Goal: Task Accomplishment & Management: Manage account settings

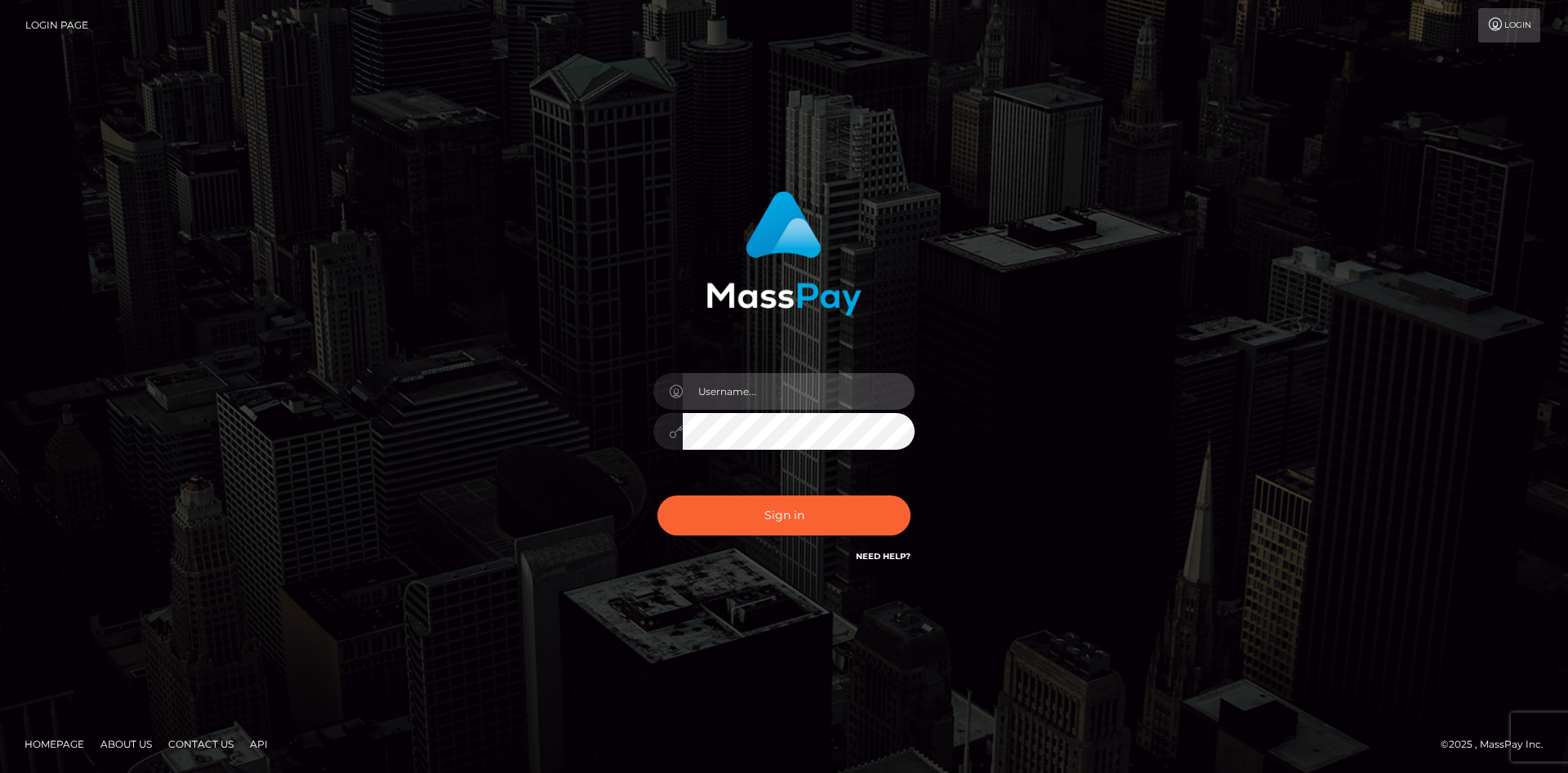
click at [762, 390] on input "text" at bounding box center [799, 392] width 232 height 37
type input "faisal_uplift"
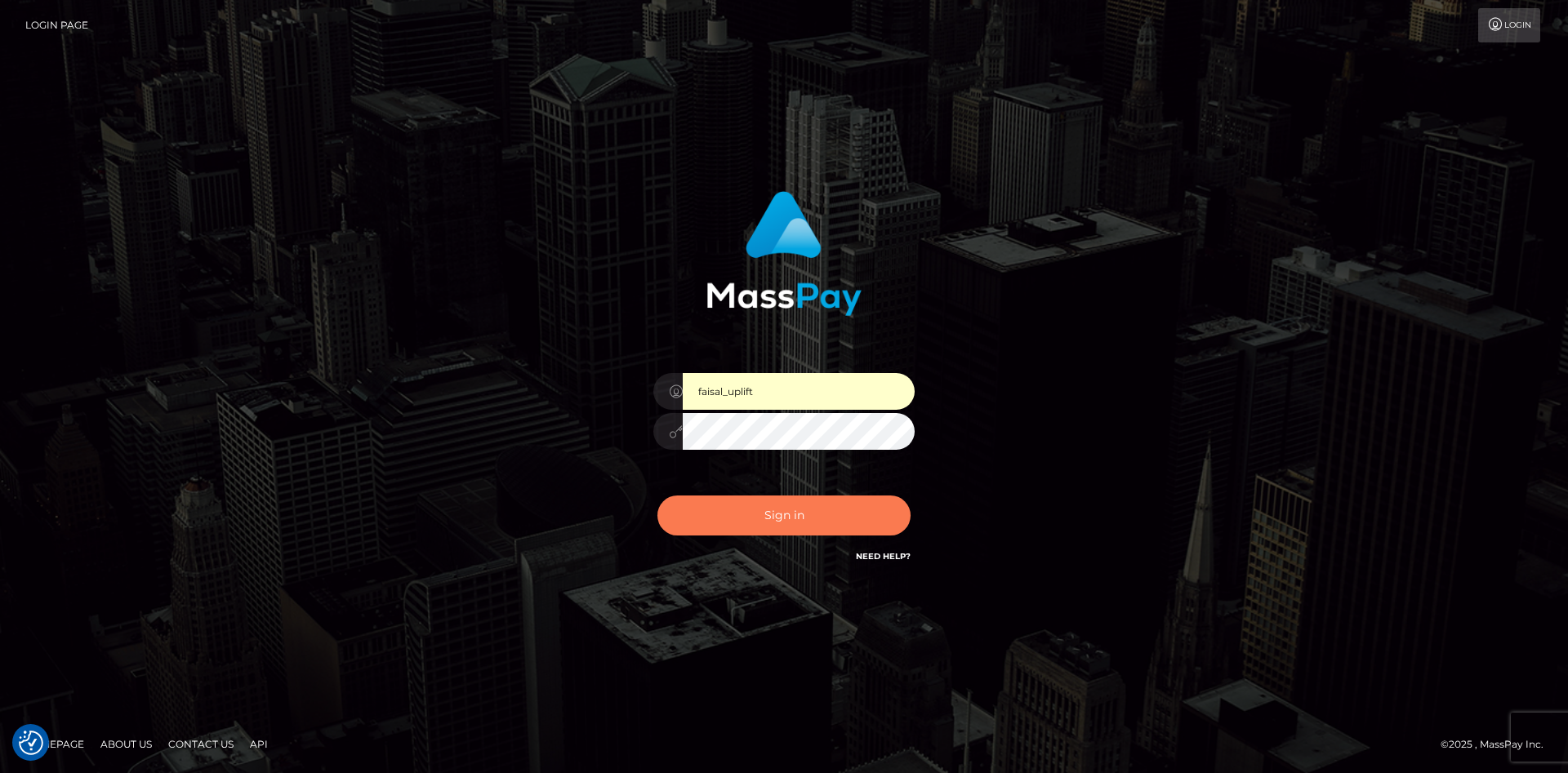
click at [771, 502] on button "Sign in" at bounding box center [784, 515] width 254 height 40
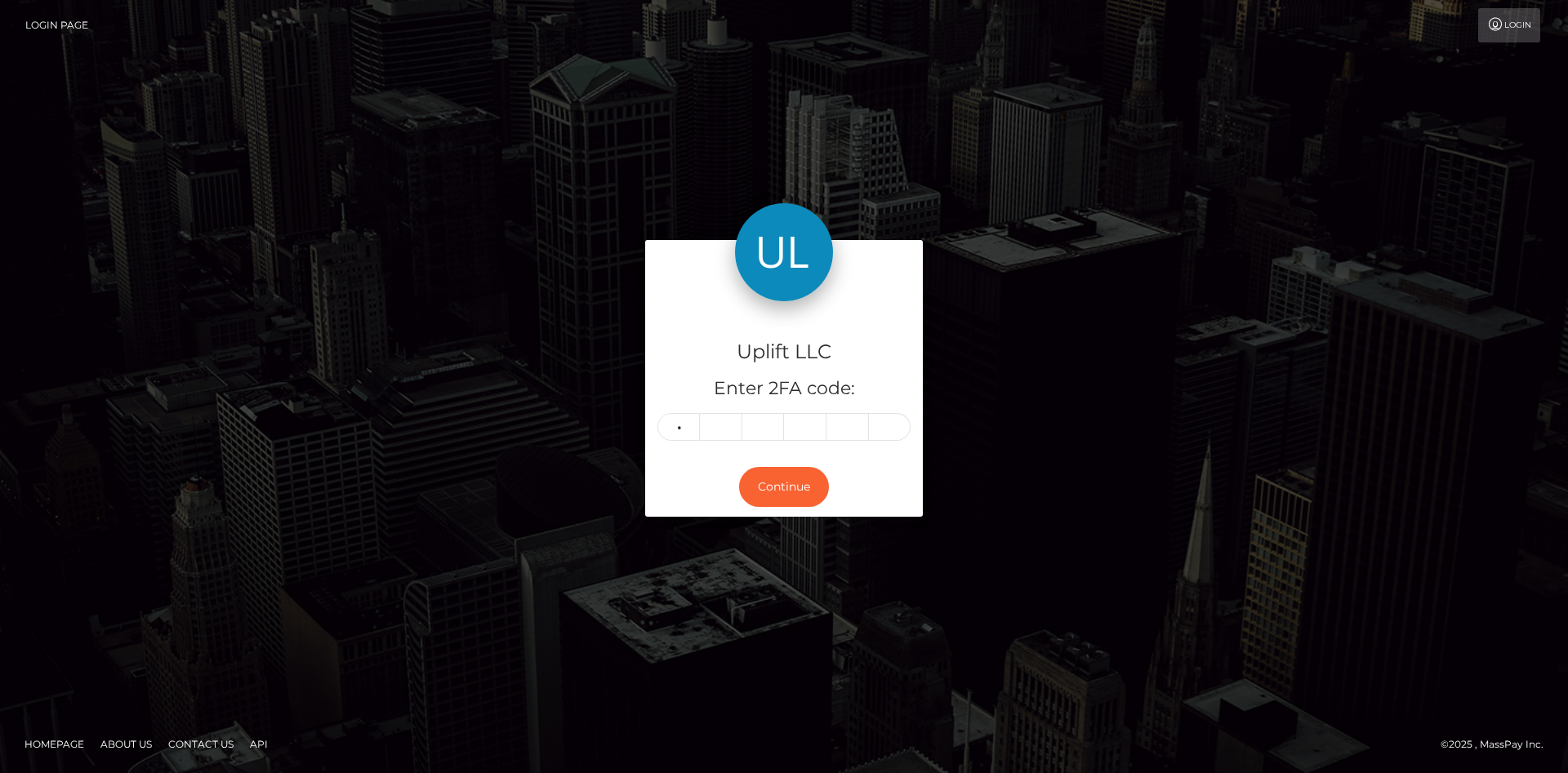
type input "0"
type input "8"
type input "7"
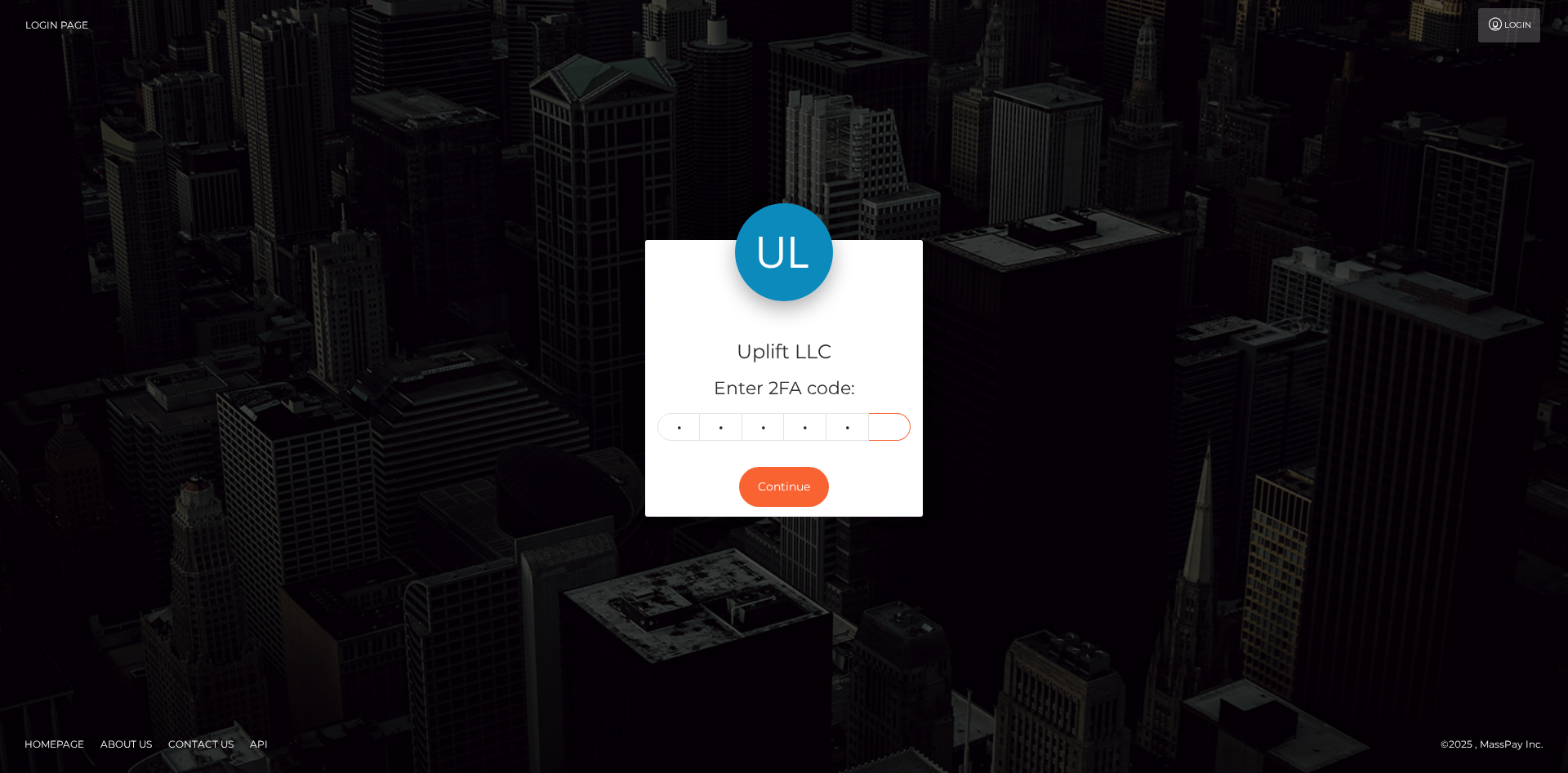
type input "6"
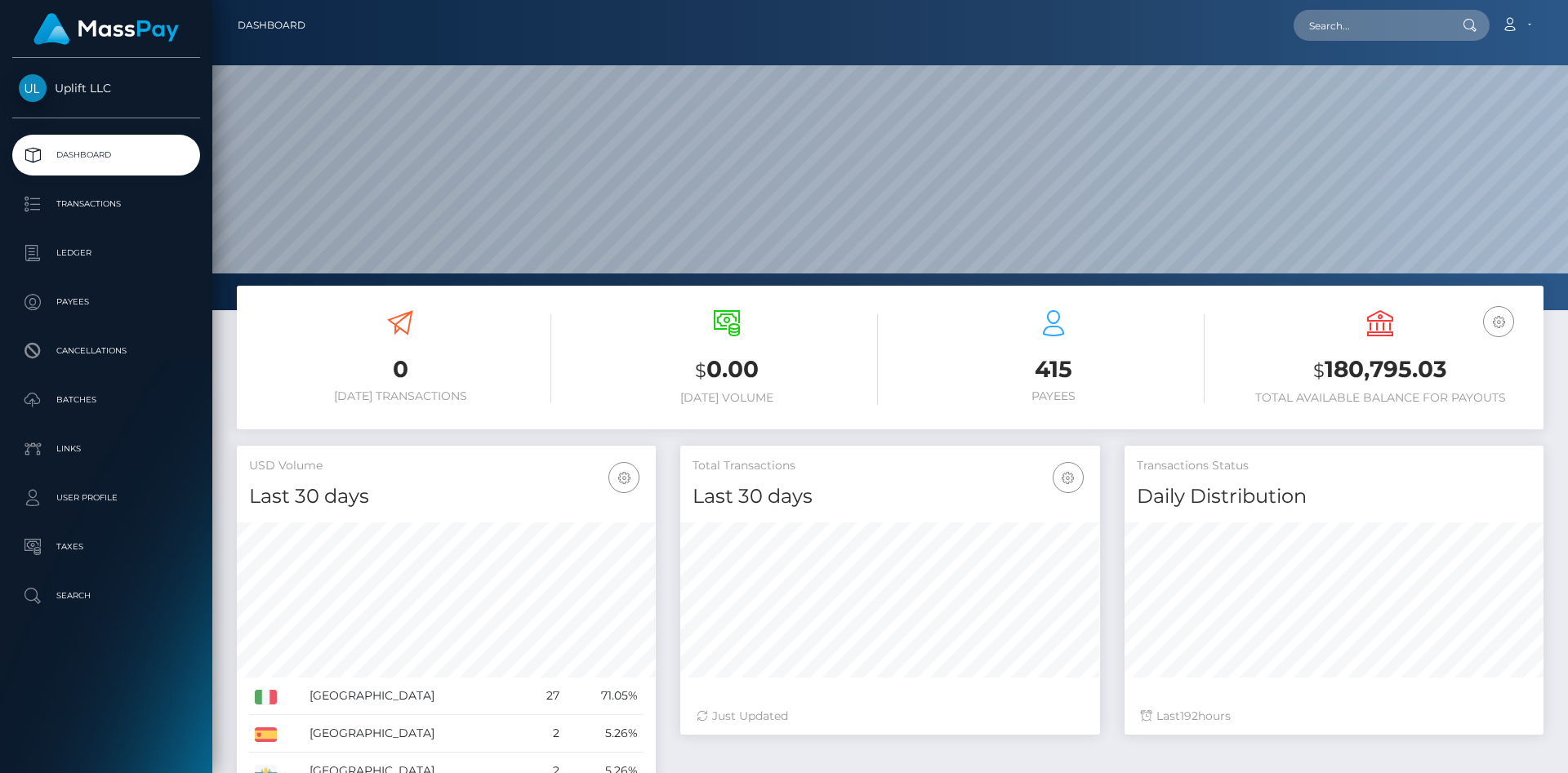
scroll to position [289, 419]
click at [110, 410] on p "Batches" at bounding box center [105, 400] width 175 height 24
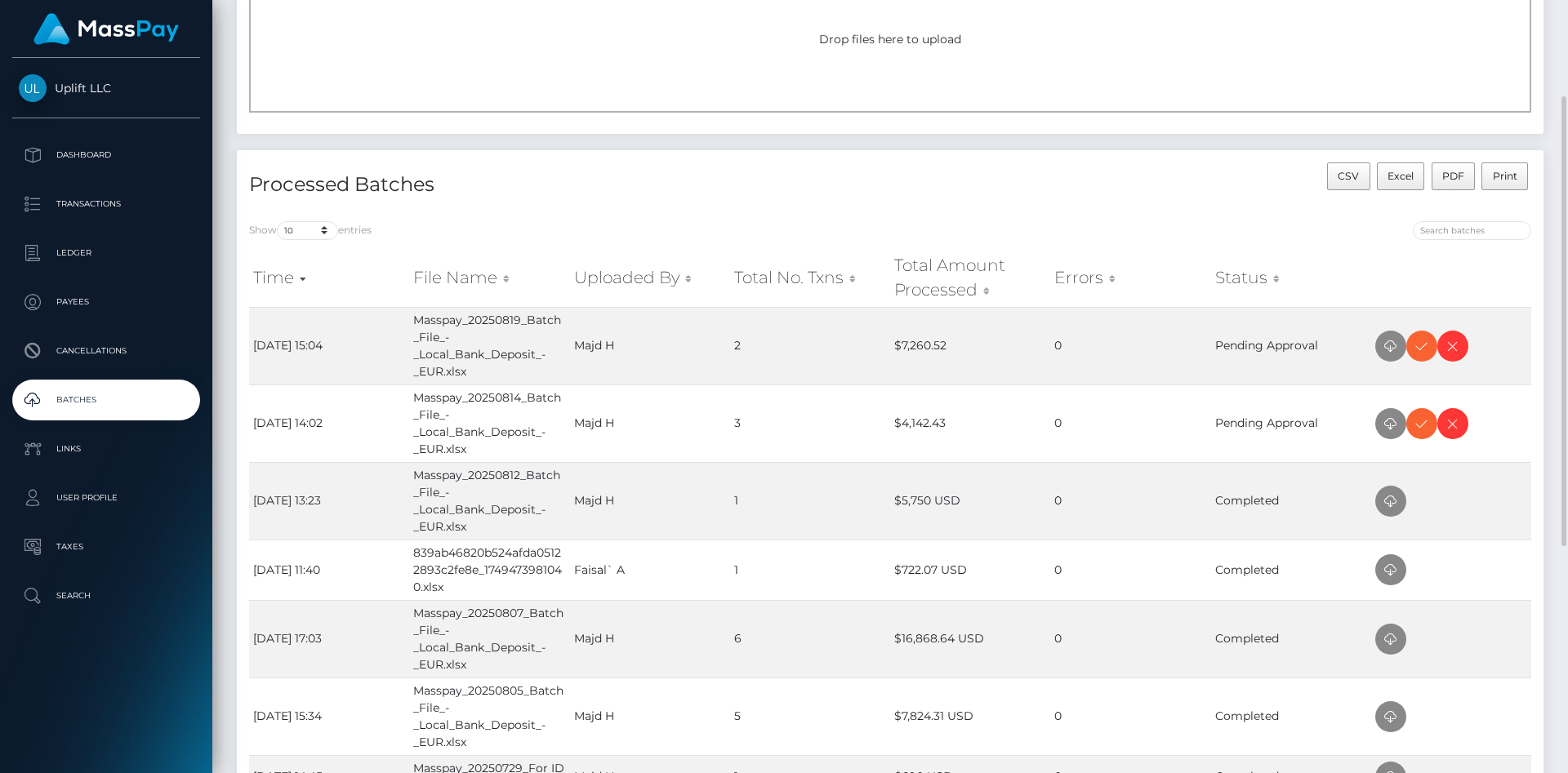
scroll to position [83, 0]
